Goal: Information Seeking & Learning: Learn about a topic

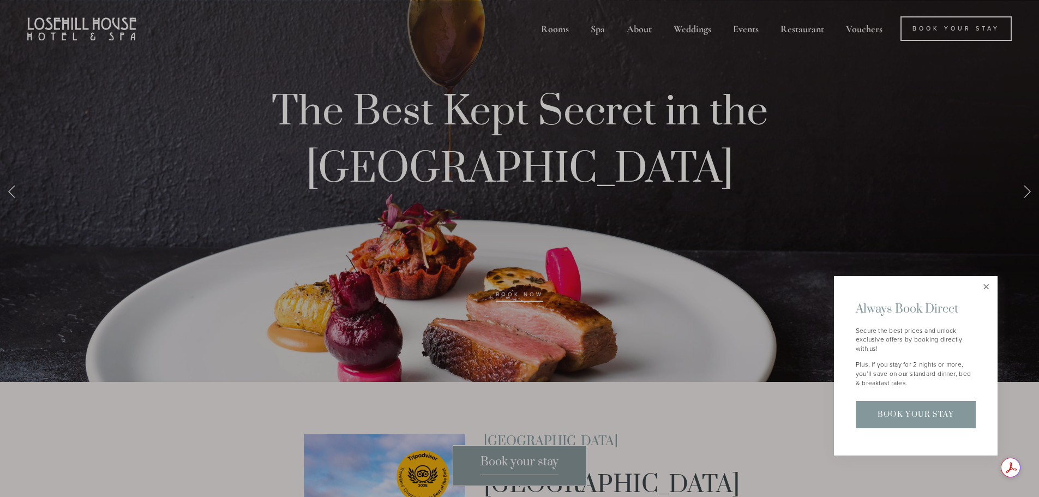
click at [984, 286] on link "Close" at bounding box center [986, 287] width 19 height 19
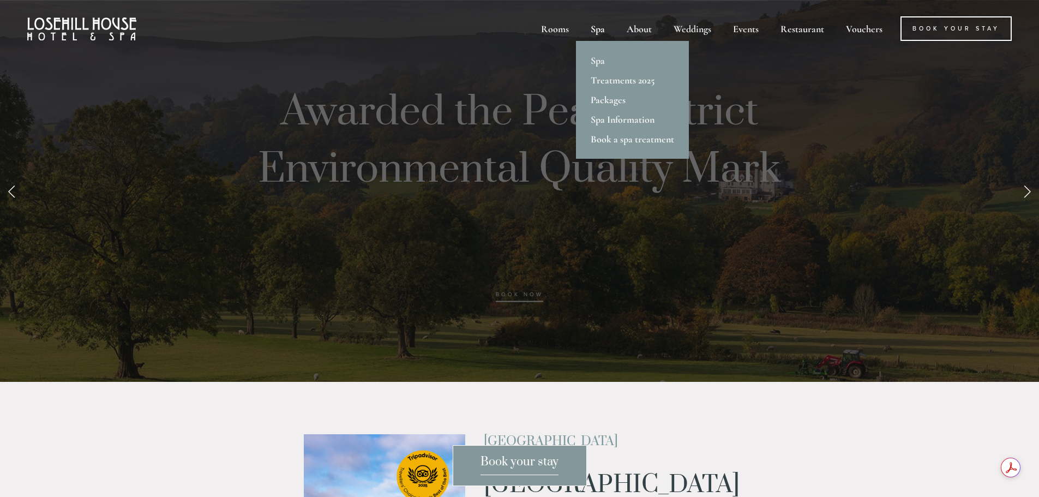
click at [598, 32] on div "Spa" at bounding box center [598, 28] width 34 height 25
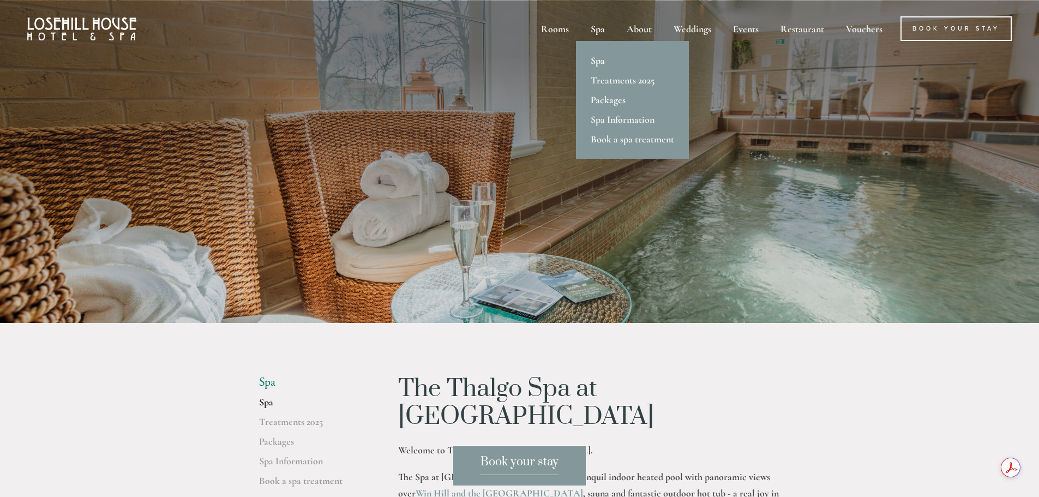
click at [601, 59] on link "Spa" at bounding box center [632, 61] width 113 height 20
click at [620, 98] on link "Packages" at bounding box center [632, 100] width 113 height 20
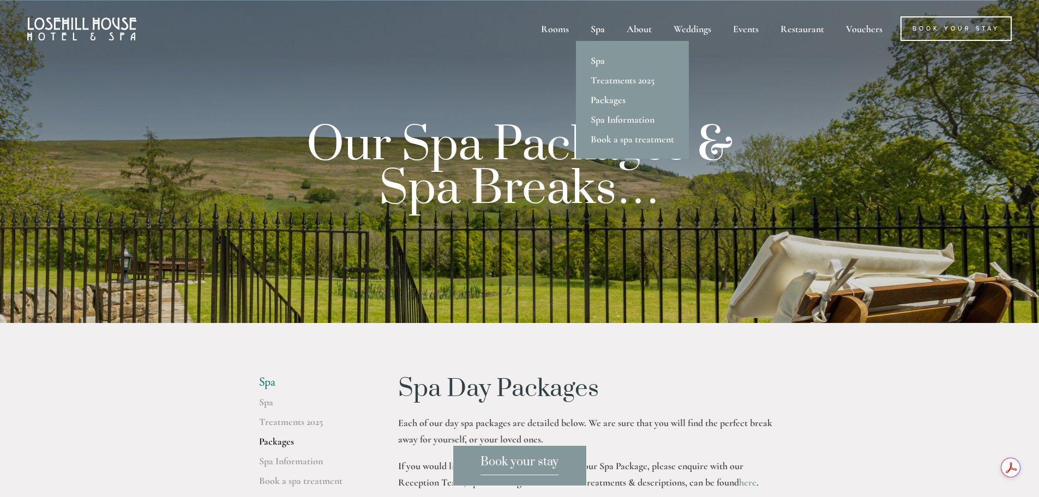
click at [607, 61] on link "Spa" at bounding box center [632, 61] width 113 height 20
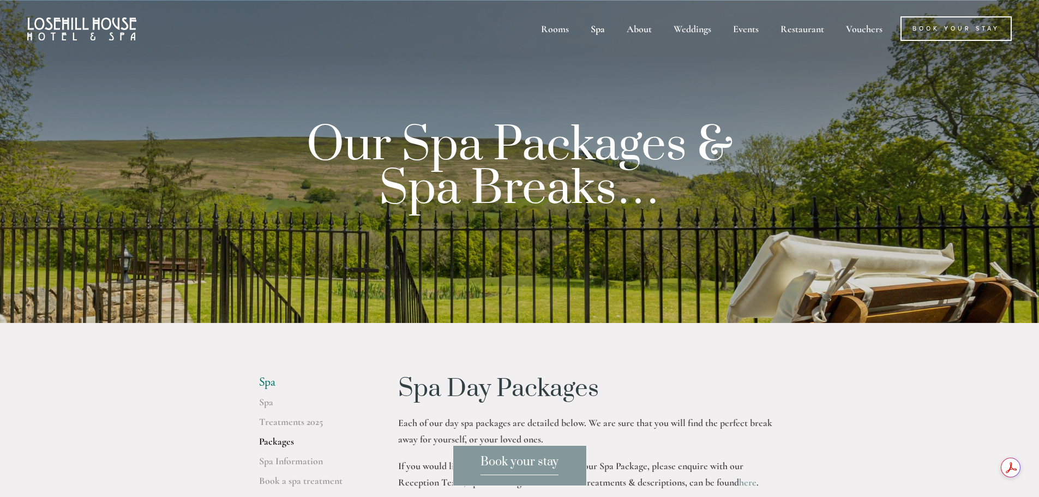
click at [85, 29] on img at bounding box center [81, 28] width 109 height 23
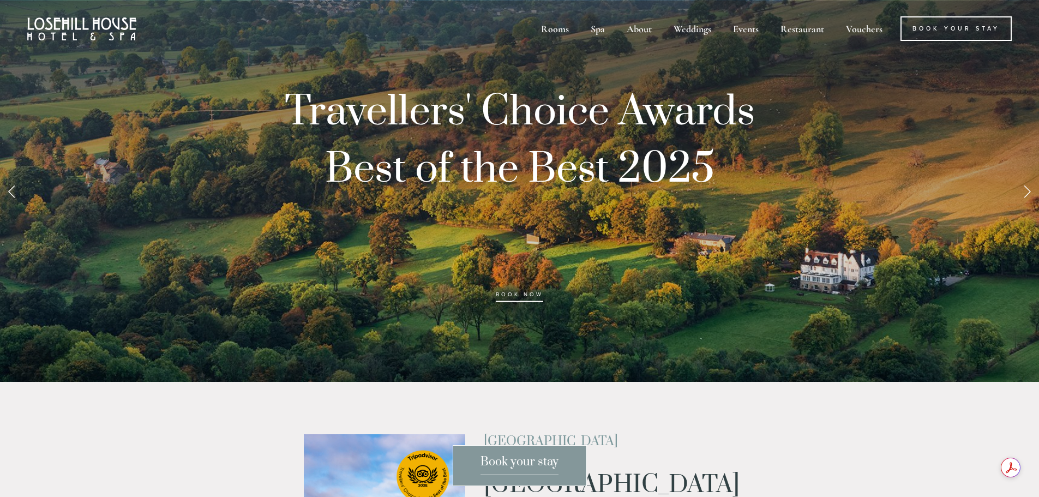
click at [1028, 199] on link "Next Slide" at bounding box center [1027, 191] width 24 height 33
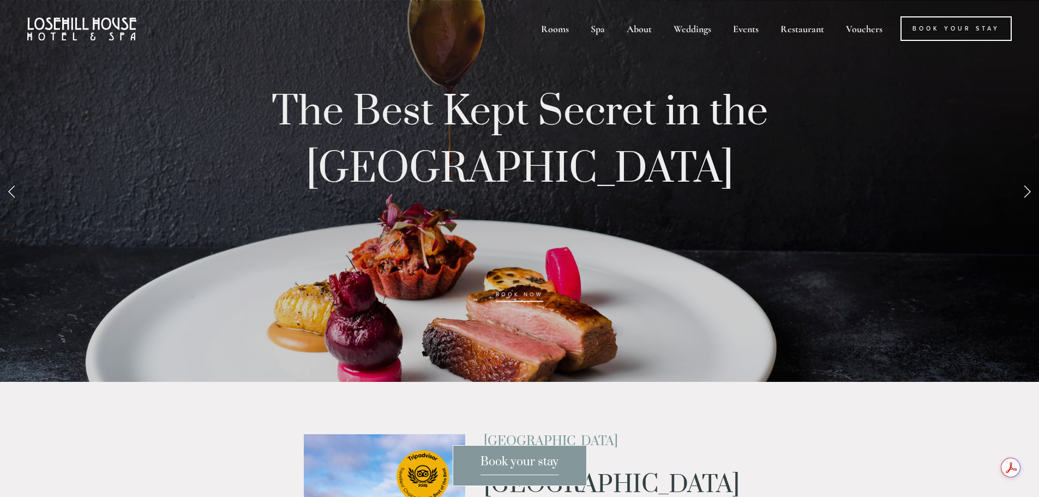
click at [1028, 193] on link "Next Slide" at bounding box center [1027, 191] width 24 height 33
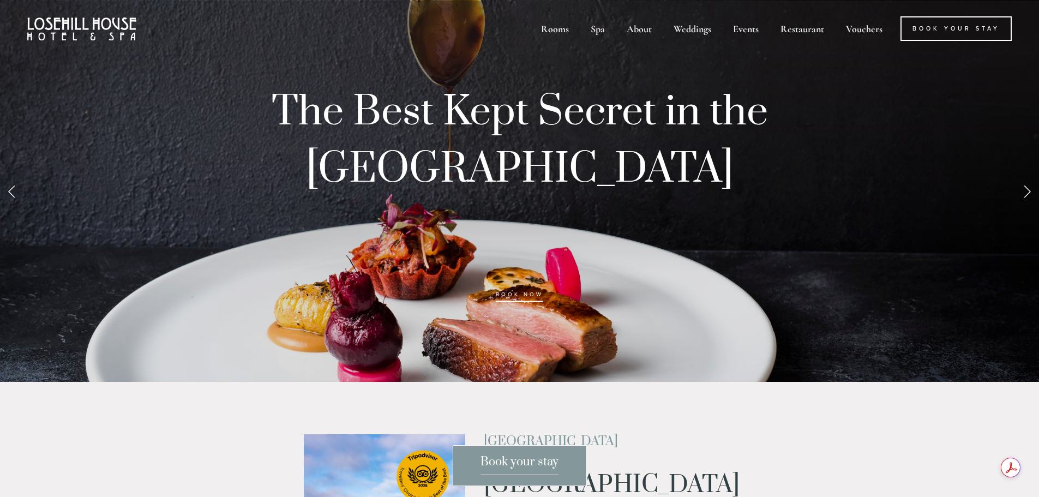
click at [1028, 189] on link "Next Slide" at bounding box center [1027, 191] width 24 height 33
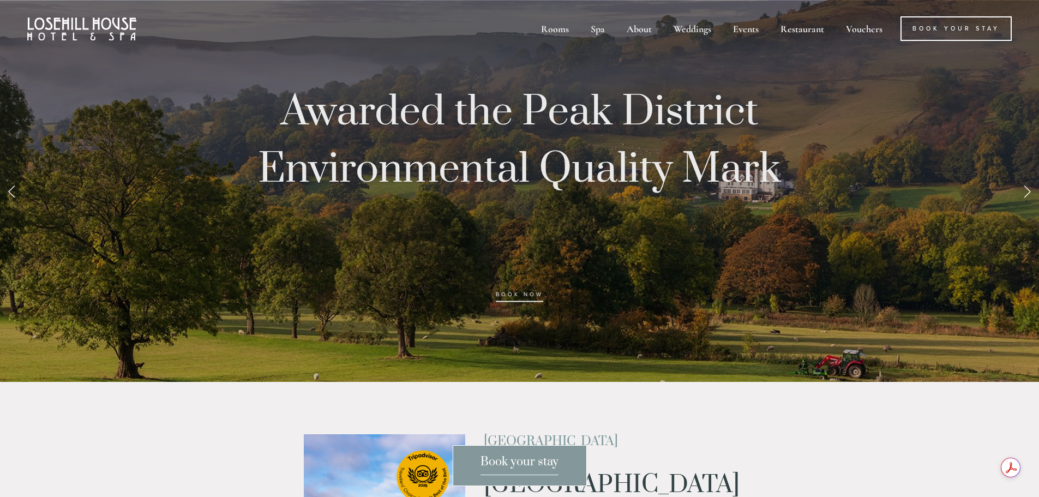
click at [1027, 189] on link "Next Slide" at bounding box center [1027, 191] width 24 height 33
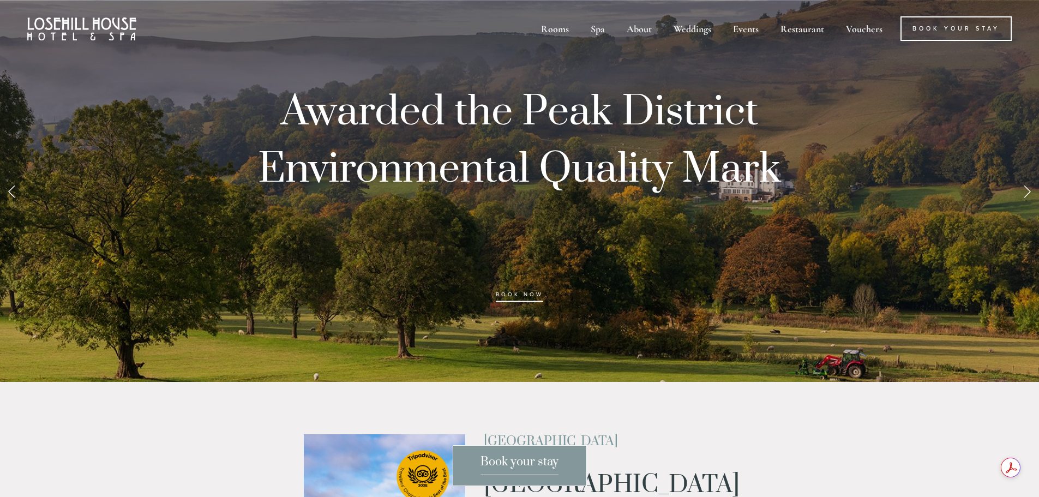
click at [1027, 189] on link "Next Slide" at bounding box center [1027, 191] width 24 height 33
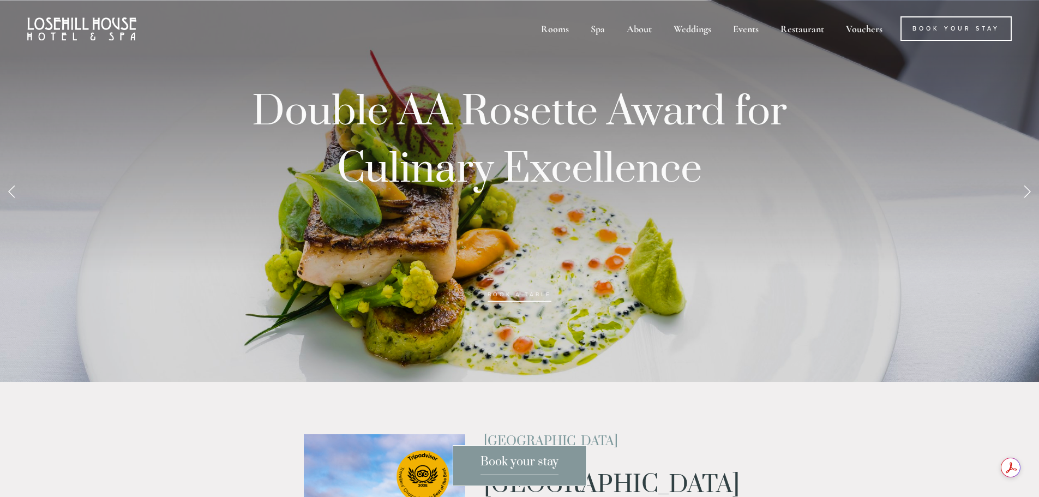
click at [1027, 189] on link "Next Slide" at bounding box center [1027, 191] width 24 height 33
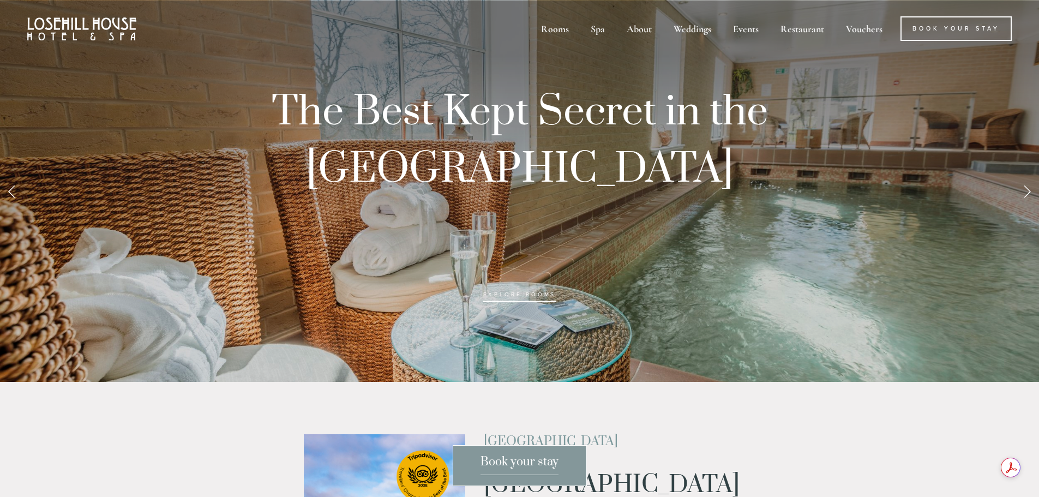
click at [1027, 189] on link "Next Slide" at bounding box center [1027, 191] width 24 height 33
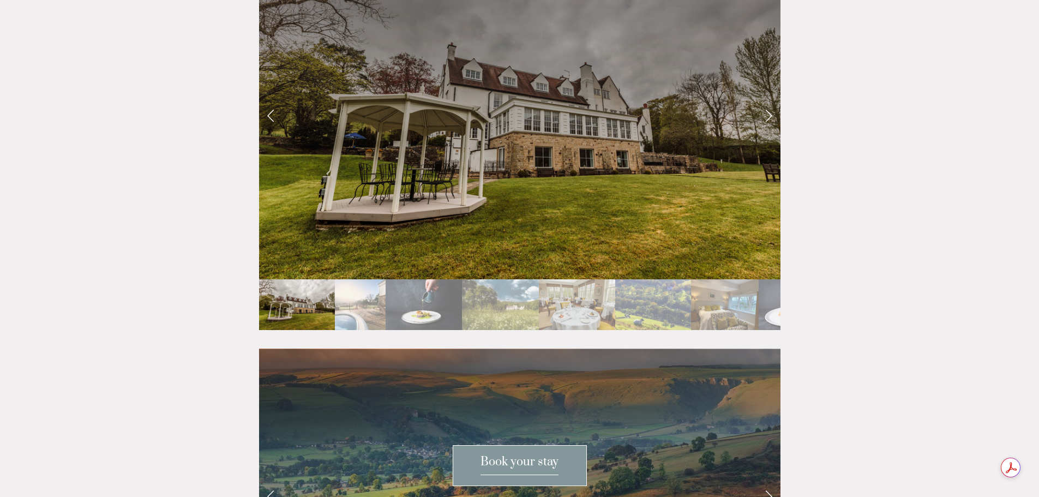
scroll to position [1909, 0]
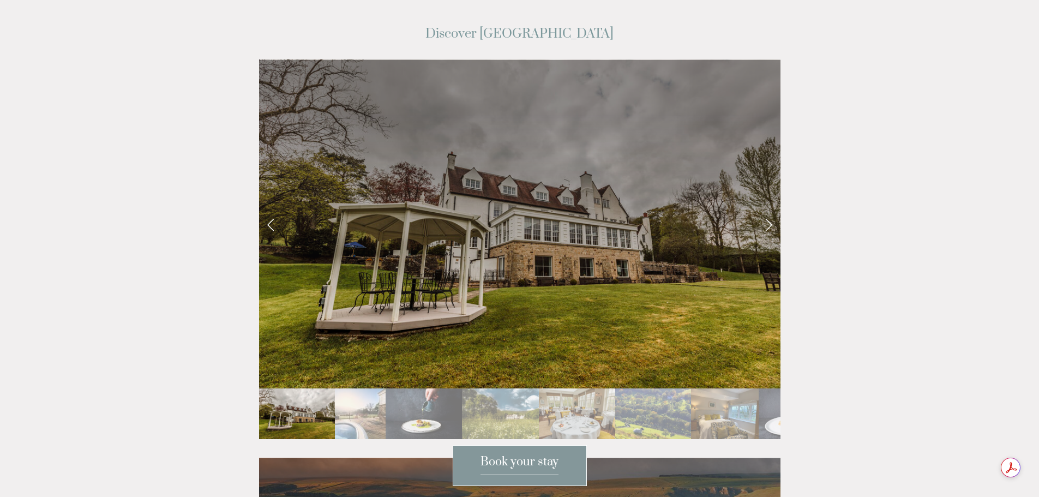
click at [762, 208] on link "Next Slide" at bounding box center [769, 224] width 24 height 33
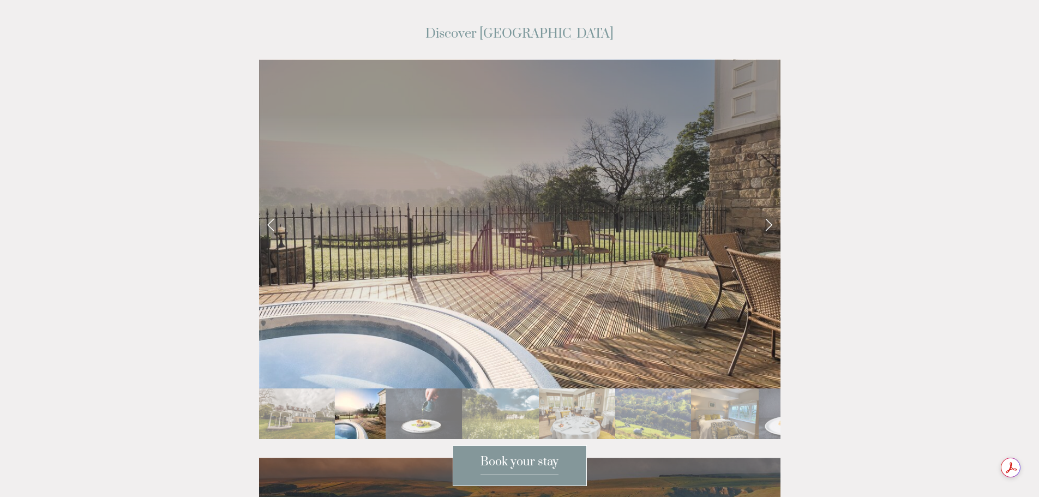
click at [764, 208] on link "Next Slide" at bounding box center [769, 224] width 24 height 33
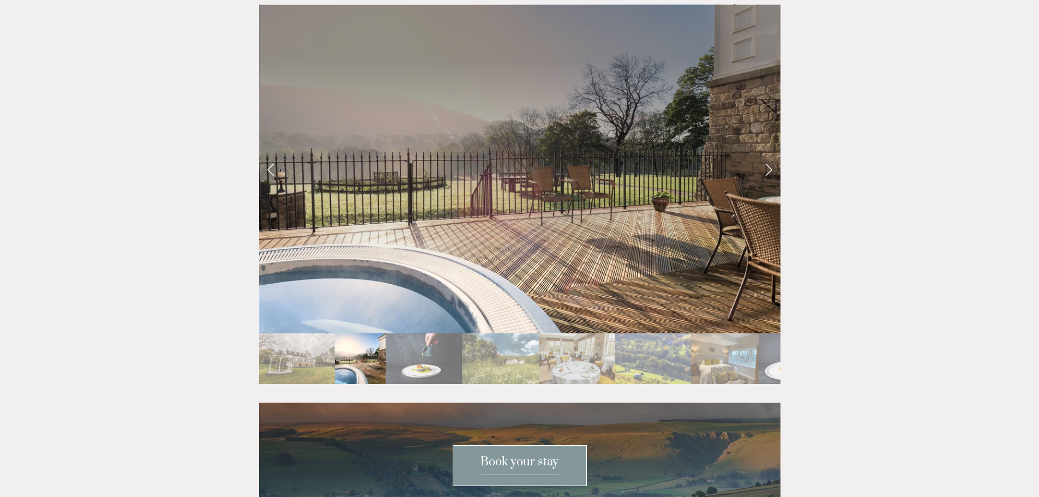
scroll to position [1916, 0]
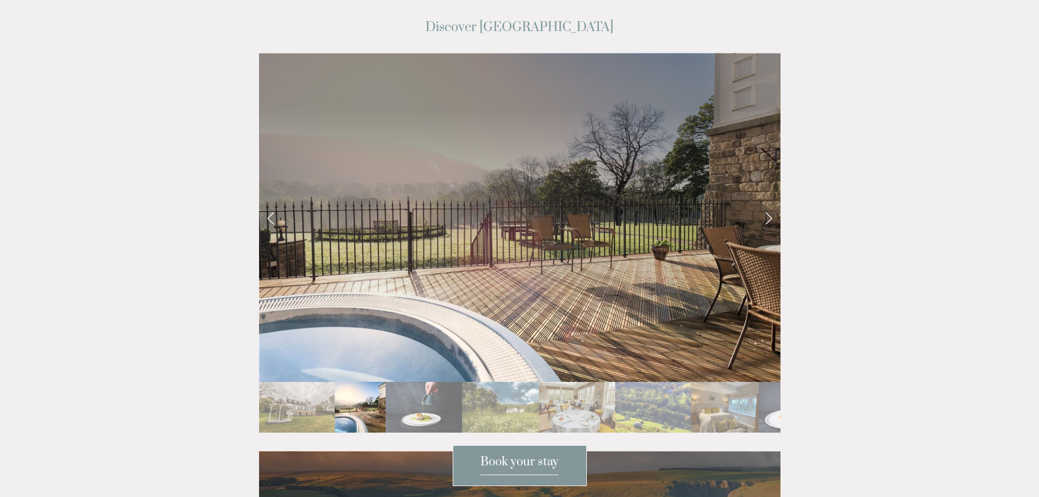
click at [770, 201] on link "Next Slide" at bounding box center [769, 217] width 24 height 33
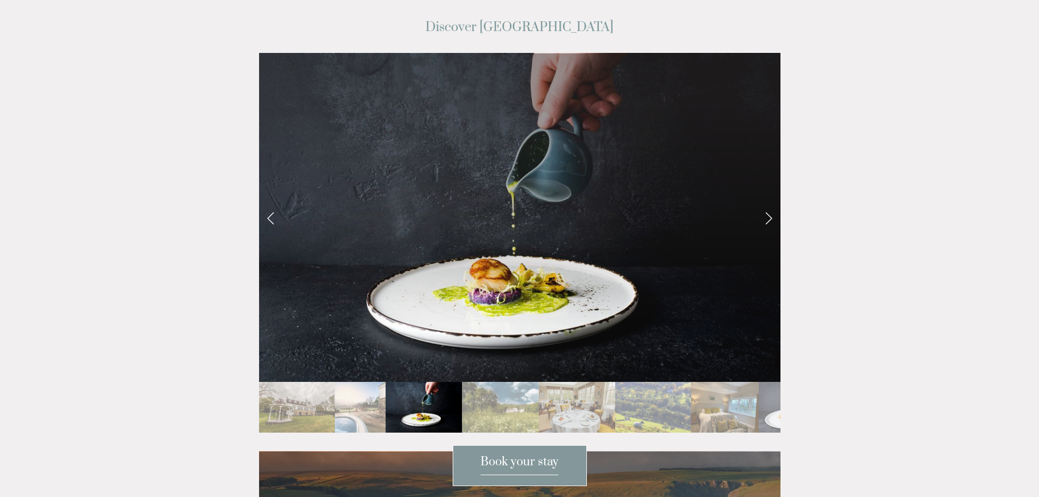
click at [770, 201] on link "Next Slide" at bounding box center [769, 217] width 24 height 33
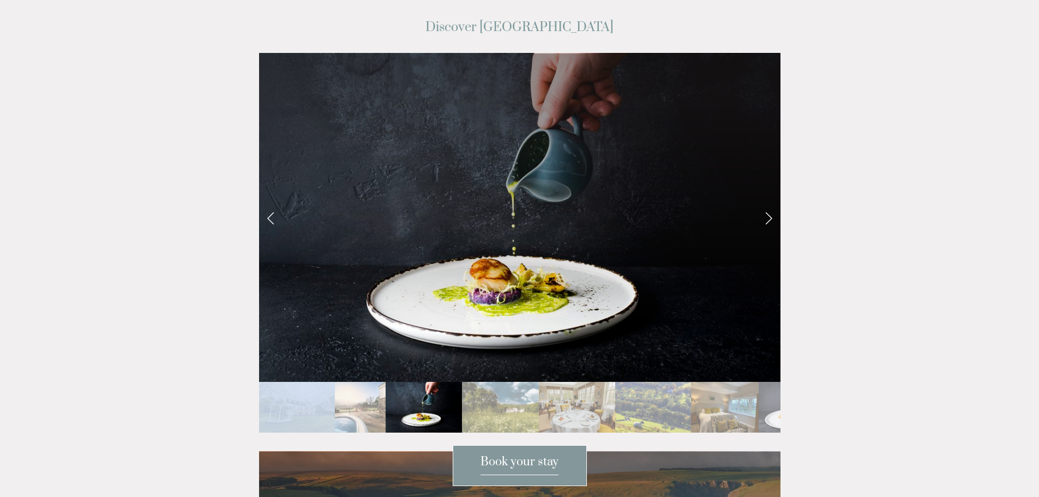
click at [770, 201] on link "Next Slide" at bounding box center [769, 217] width 24 height 33
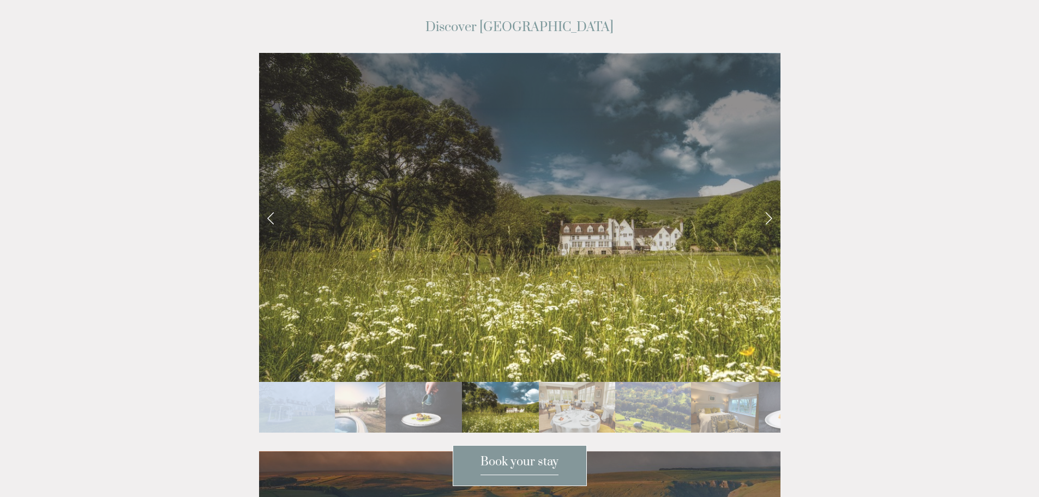
click at [770, 201] on link "Next Slide" at bounding box center [769, 217] width 24 height 33
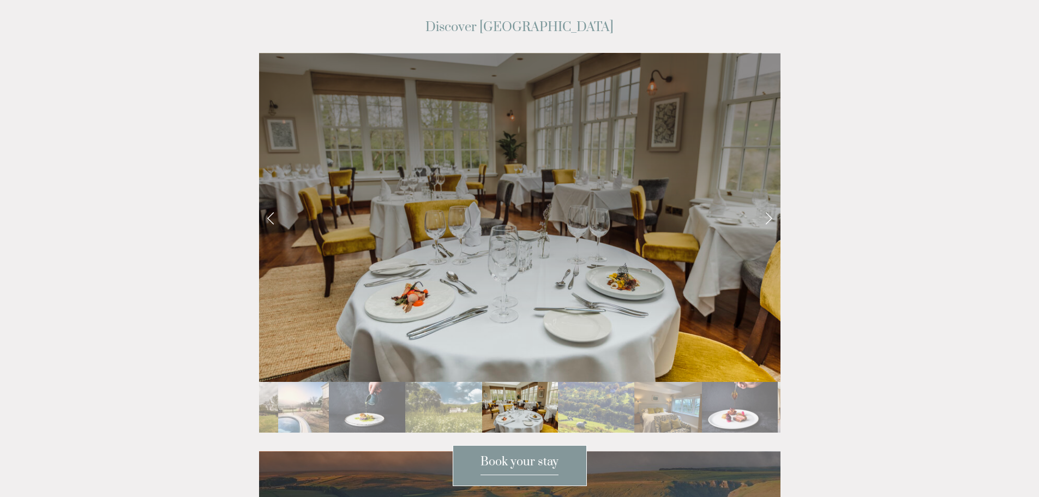
click at [770, 201] on link "Next Slide" at bounding box center [769, 217] width 24 height 33
click at [620, 382] on img "Slide 6" at bounding box center [596, 407] width 76 height 51
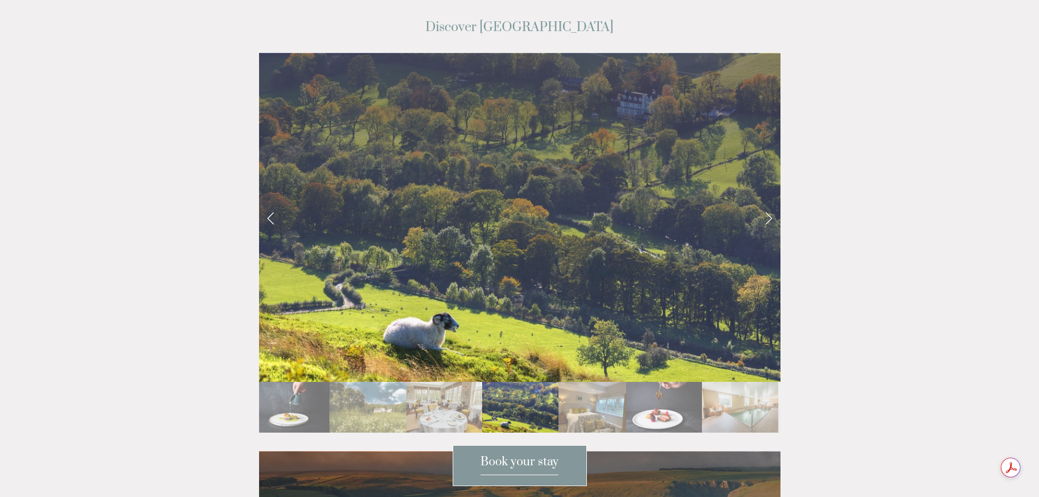
click at [595, 382] on img "Slide 7" at bounding box center [593, 407] width 68 height 51
click at [646, 382] on img "Slide 8" at bounding box center [664, 407] width 76 height 51
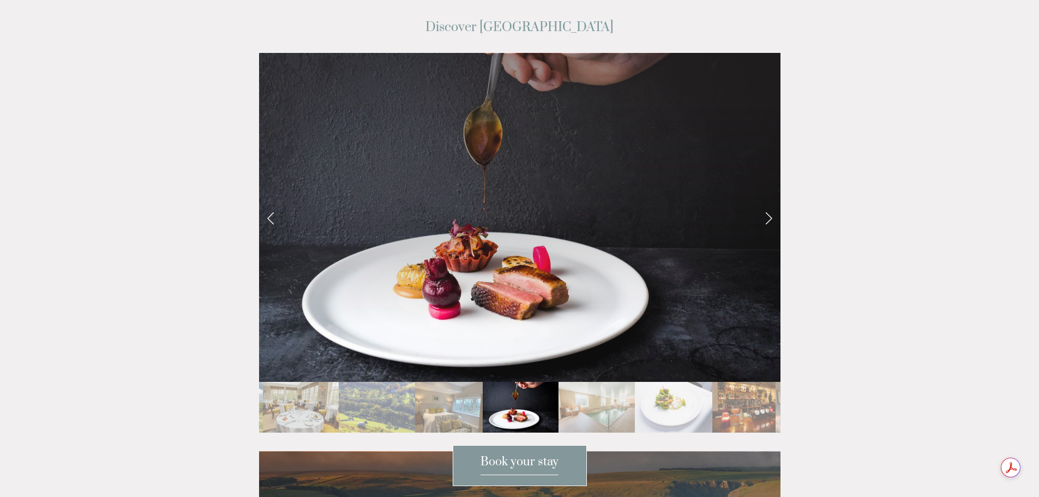
click at [585, 382] on img "Slide 9" at bounding box center [597, 407] width 76 height 51
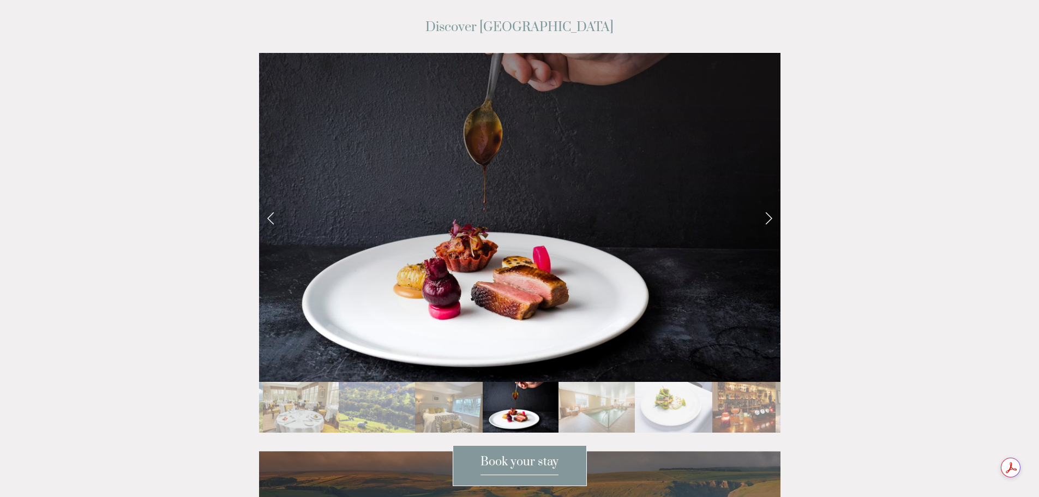
click at [608, 382] on img "Slide 9" at bounding box center [597, 407] width 76 height 51
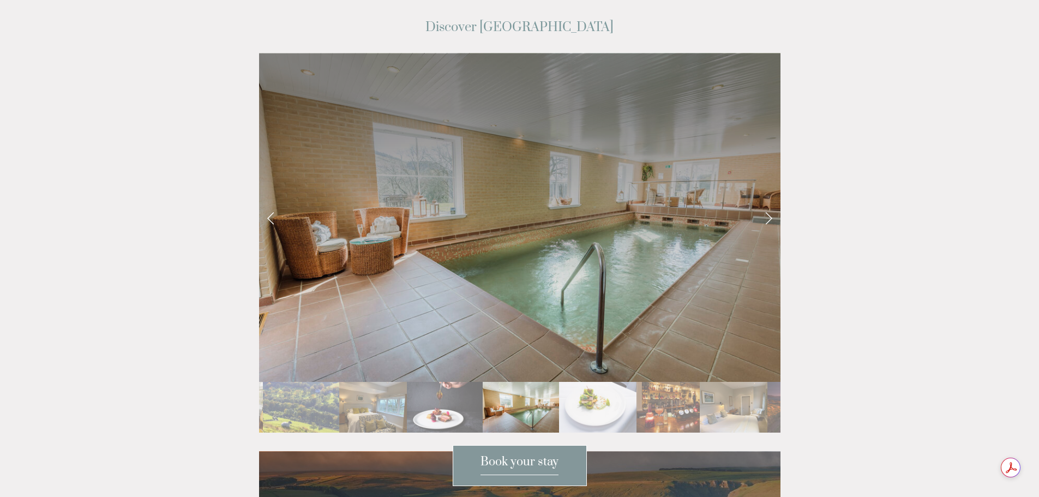
click at [626, 382] on img "Slide 10" at bounding box center [597, 407] width 77 height 51
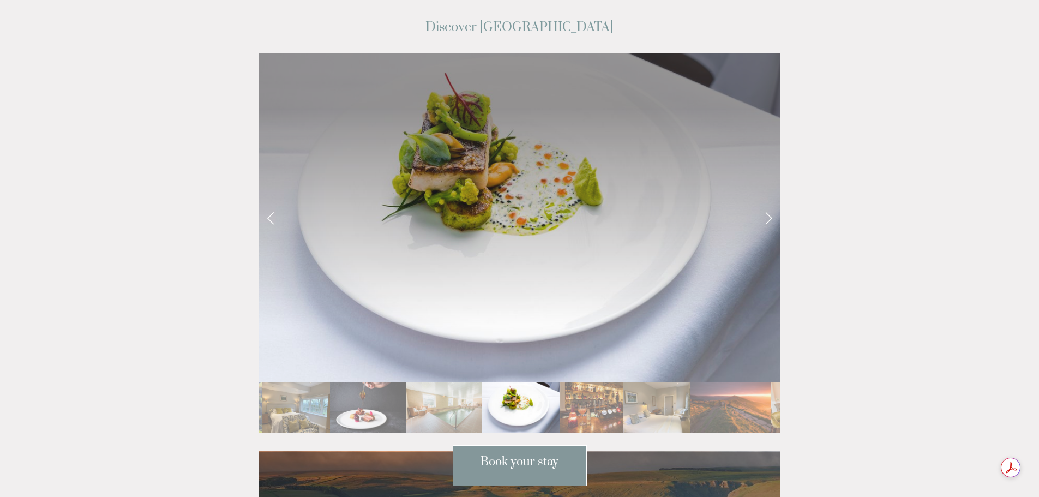
click at [565, 382] on img "Slide 11" at bounding box center [591, 407] width 63 height 51
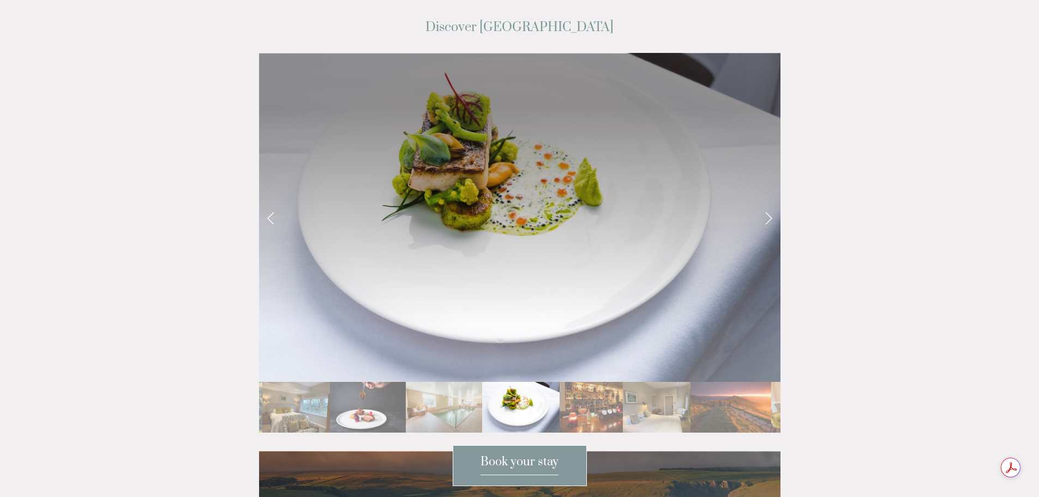
click at [592, 382] on img "Slide 11" at bounding box center [591, 407] width 63 height 51
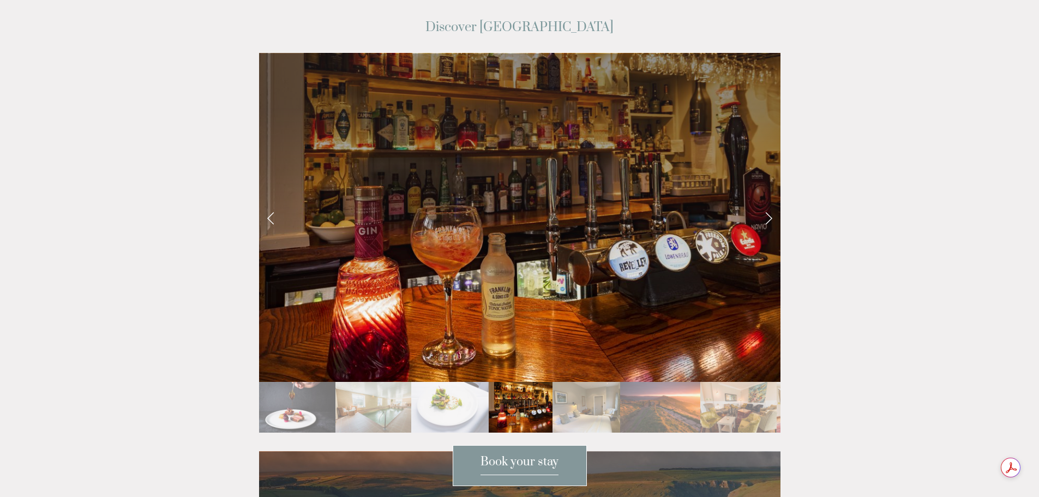
click at [578, 382] on img "Slide 12" at bounding box center [587, 407] width 68 height 51
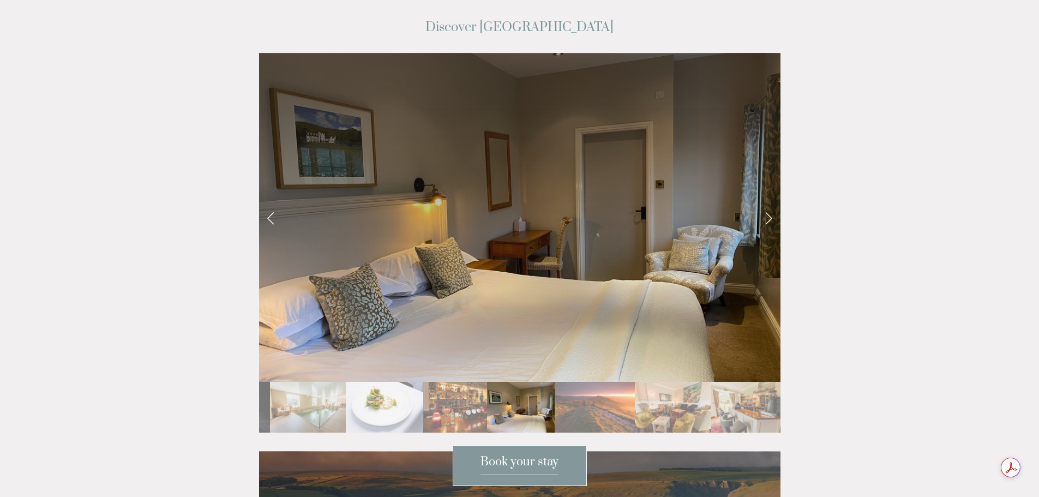
click at [614, 382] on img "Slide 13" at bounding box center [595, 407] width 81 height 51
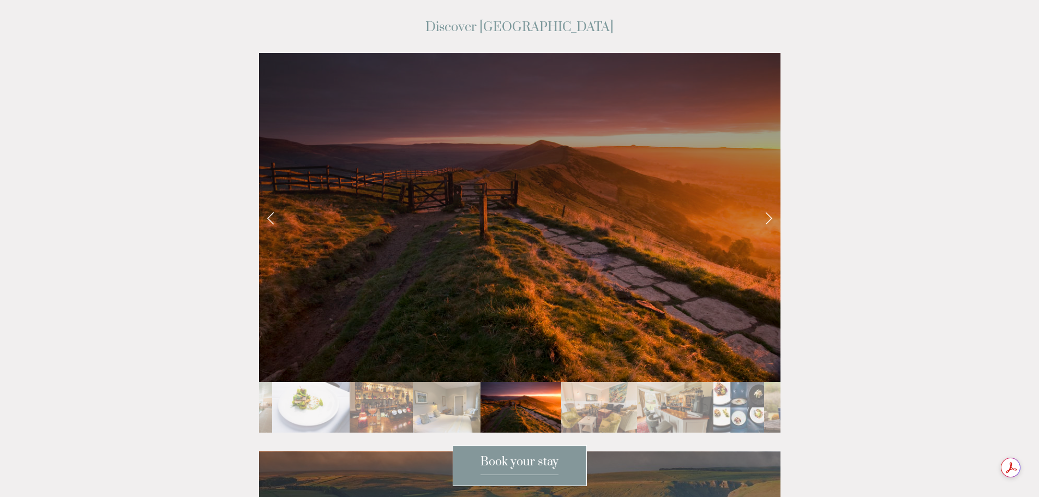
click at [590, 382] on img "Slide 14" at bounding box center [599, 407] width 76 height 51
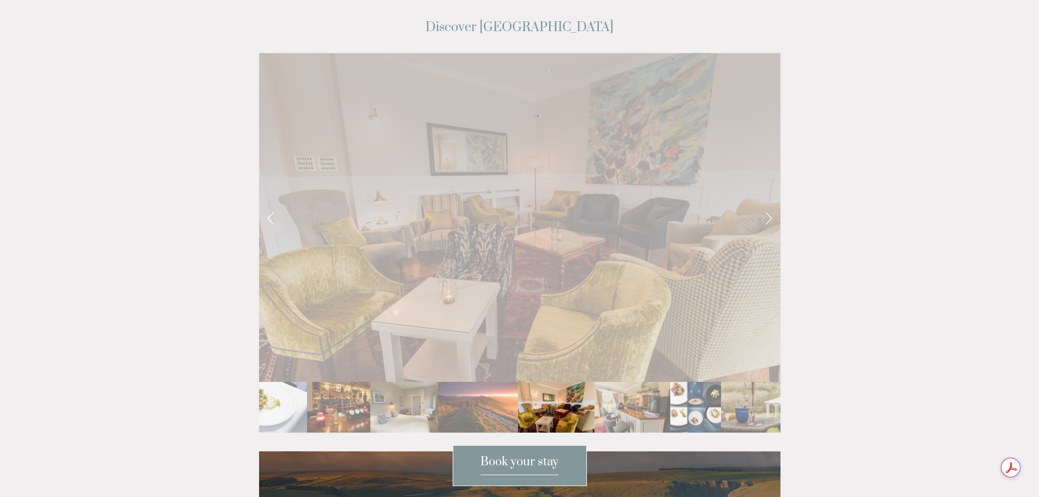
click at [670, 382] on img "Slide 16" at bounding box center [695, 407] width 51 height 51
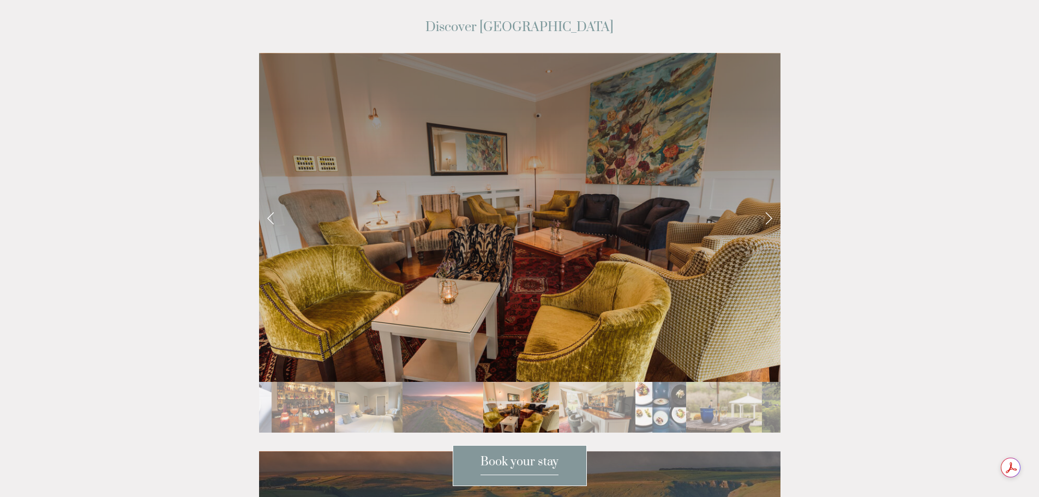
click at [659, 382] on img "Slide 16" at bounding box center [660, 407] width 51 height 51
click at [688, 382] on img "Slide 17" at bounding box center [724, 407] width 76 height 51
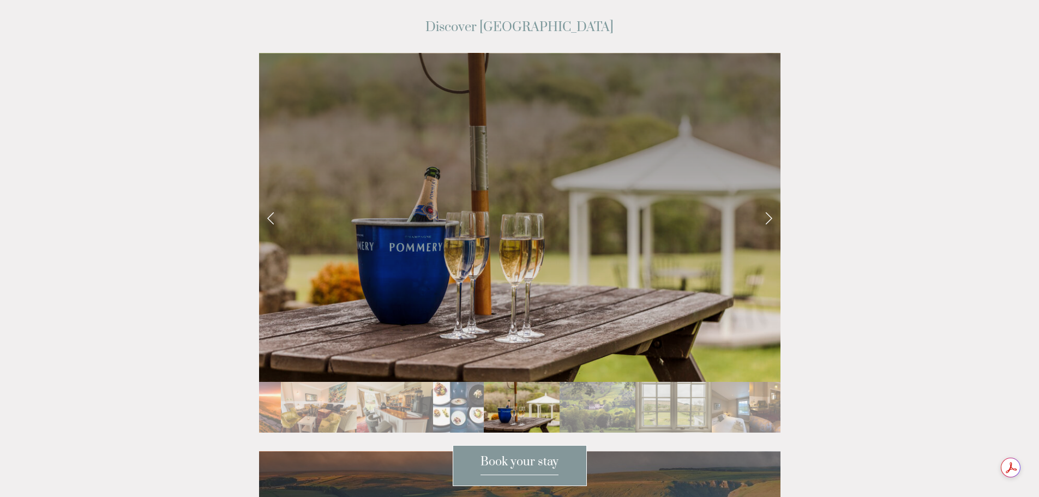
click at [545, 382] on img "Slide 17" at bounding box center [522, 407] width 76 height 51
click at [577, 382] on img "Slide 18" at bounding box center [598, 407] width 76 height 51
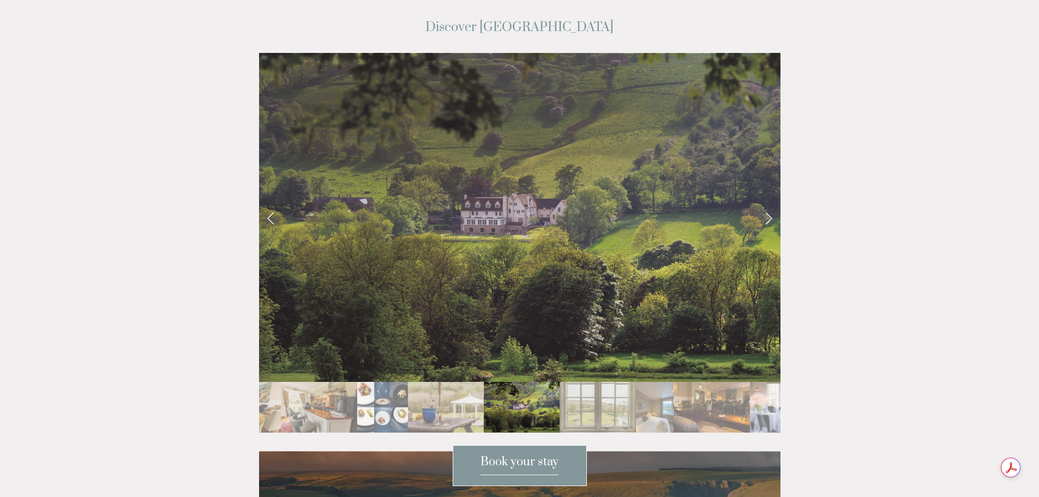
click at [605, 382] on img "Slide 19" at bounding box center [598, 407] width 76 height 51
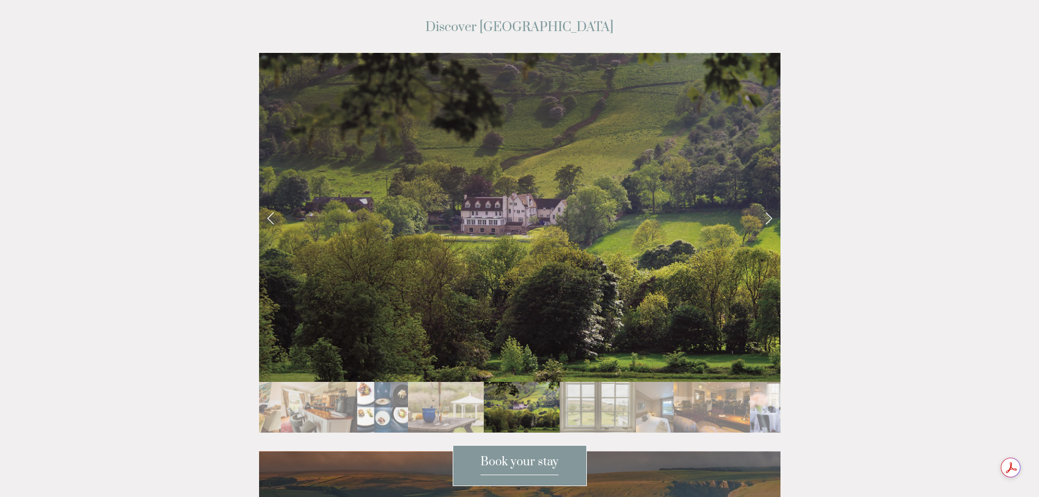
click at [646, 382] on img "Slide 20" at bounding box center [655, 407] width 38 height 51
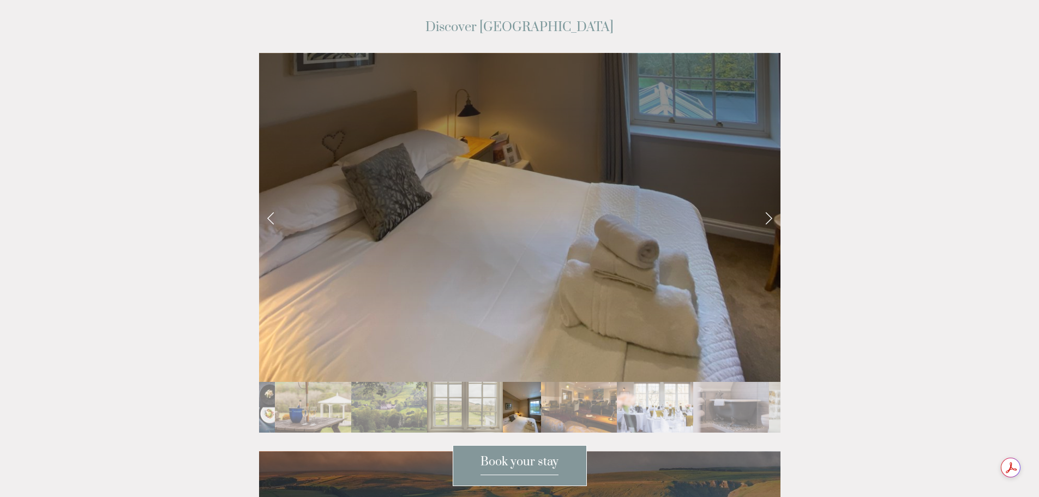
click at [469, 382] on img "Slide 19" at bounding box center [465, 407] width 76 height 51
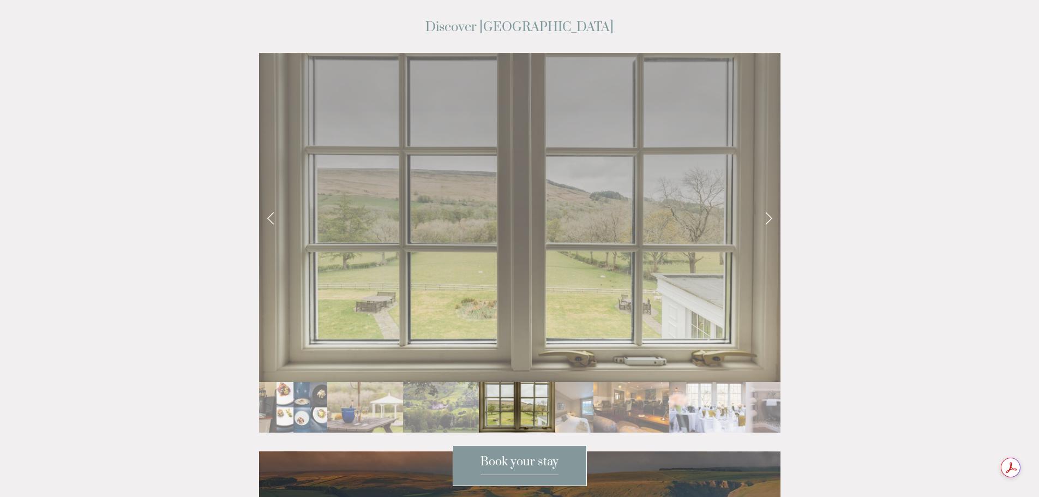
click at [392, 382] on img "Slide 17" at bounding box center [365, 407] width 76 height 51
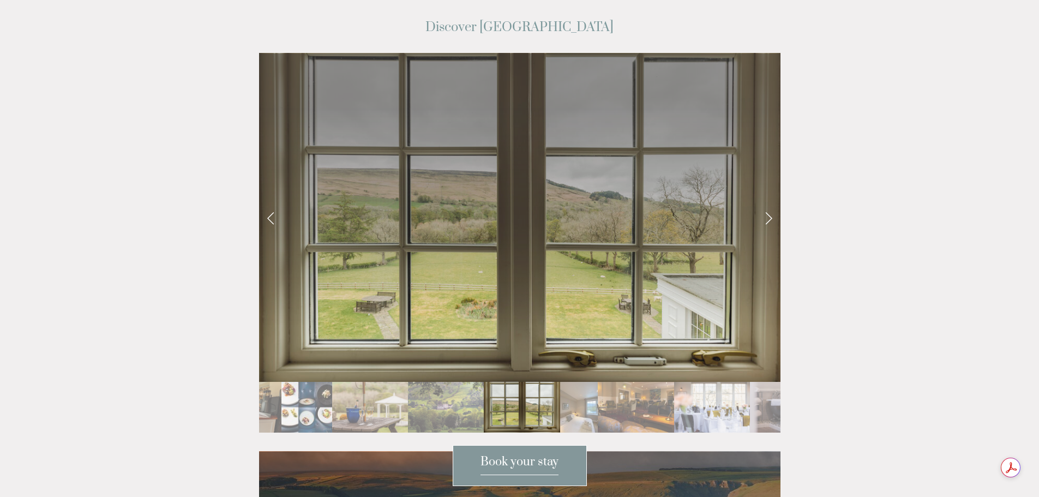
click at [475, 382] on img "Slide 18" at bounding box center [446, 407] width 76 height 51
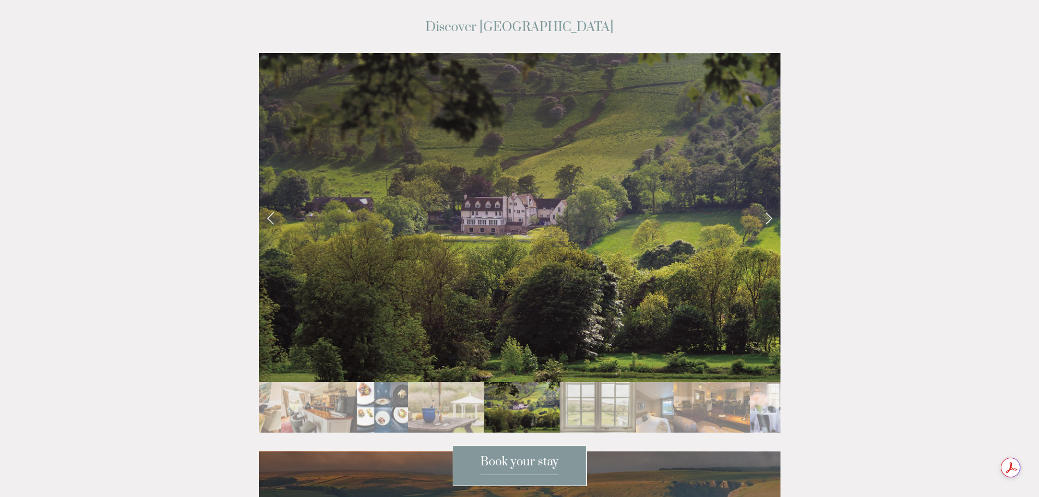
click at [764, 384] on img "Slide 22" at bounding box center [788, 407] width 76 height 51
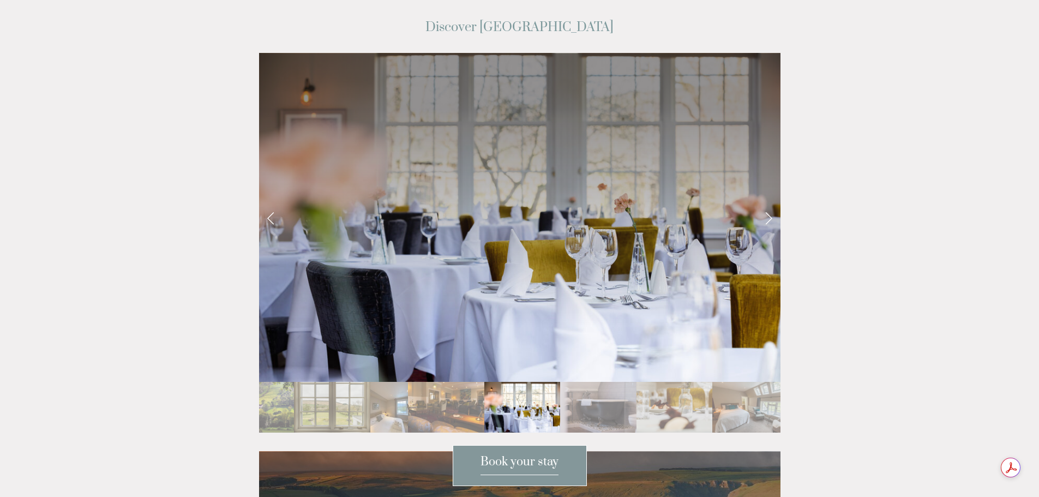
click at [631, 382] on img "Slide 23" at bounding box center [598, 407] width 76 height 51
click at [715, 382] on img "Slide 25" at bounding box center [750, 407] width 76 height 51
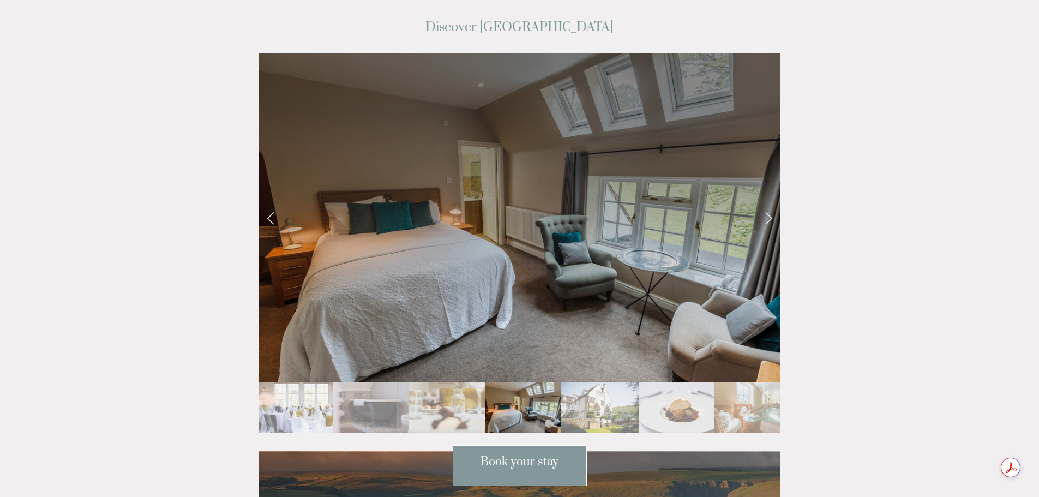
click at [557, 382] on img "Slide 25" at bounding box center [523, 407] width 76 height 51
click at [527, 382] on img "Slide 25" at bounding box center [523, 407] width 76 height 51
click at [567, 382] on img "Slide 26" at bounding box center [599, 407] width 77 height 51
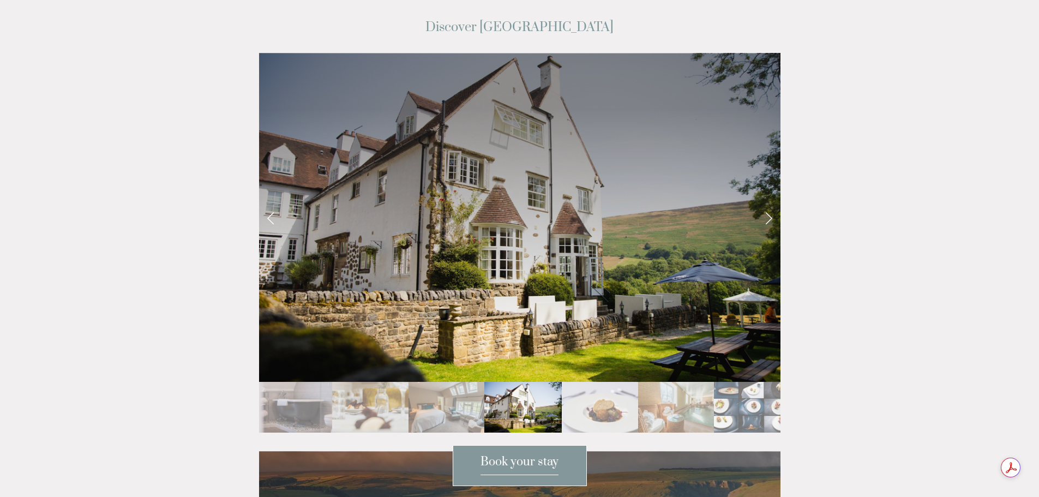
click at [665, 382] on img "Slide 28" at bounding box center [676, 407] width 76 height 51
click at [737, 382] on img "Slide 29" at bounding box center [751, 407] width 75 height 51
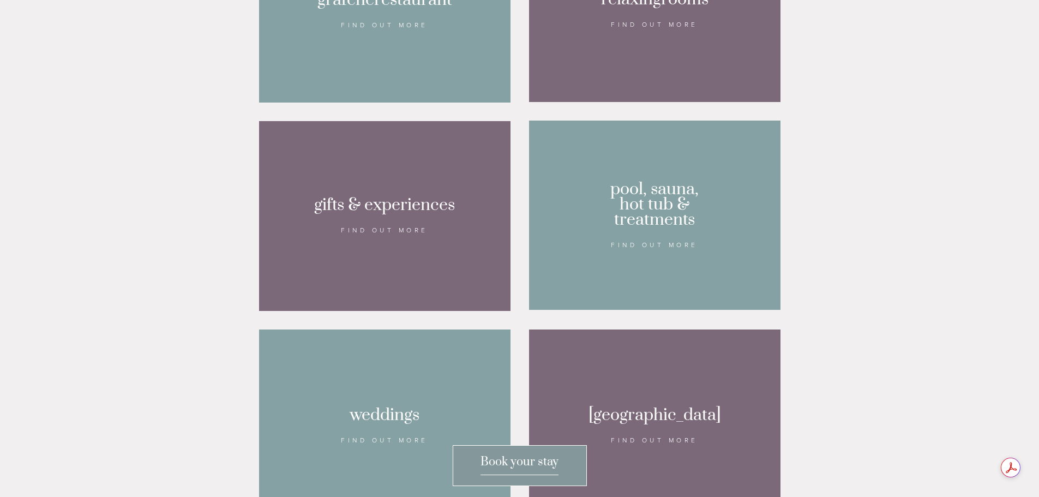
scroll to position [934, 0]
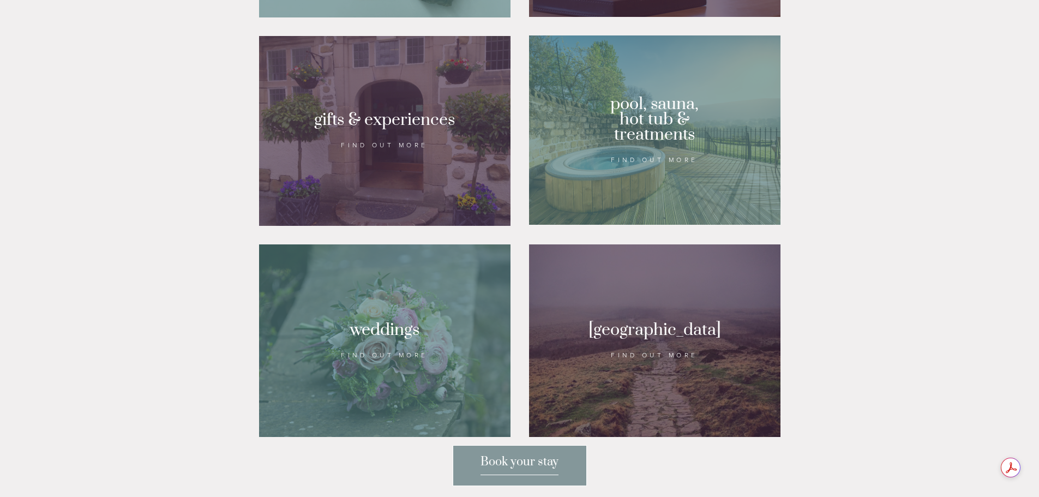
click at [655, 173] on div at bounding box center [654, 129] width 251 height 189
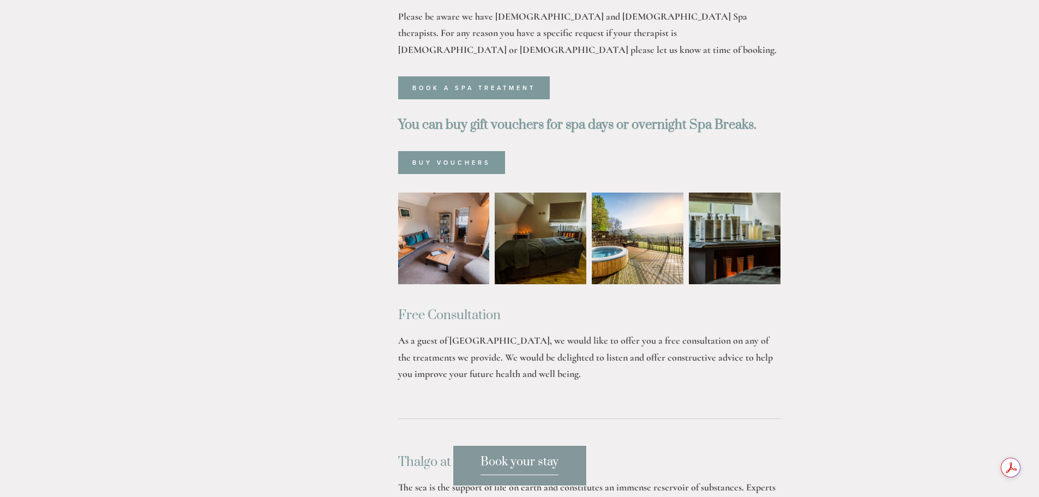
scroll to position [764, 0]
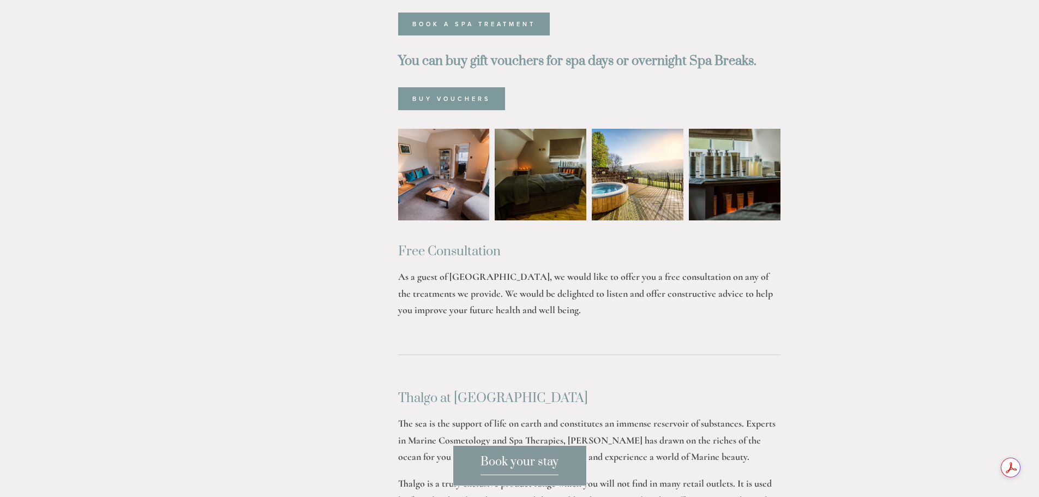
click at [777, 147] on img at bounding box center [734, 175] width 137 height 92
click at [665, 146] on img at bounding box center [638, 175] width 92 height 92
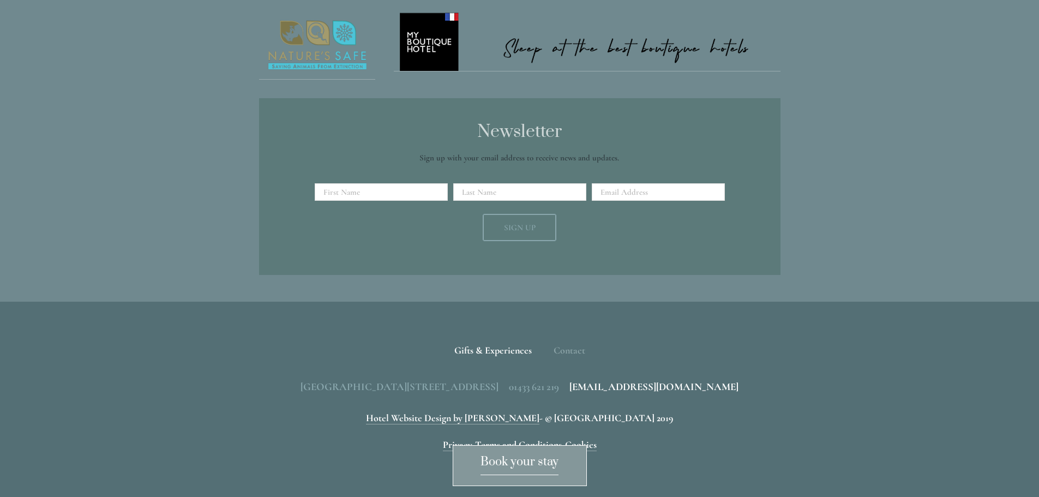
scroll to position [1538, 0]
